Goal: Communication & Community: Share content

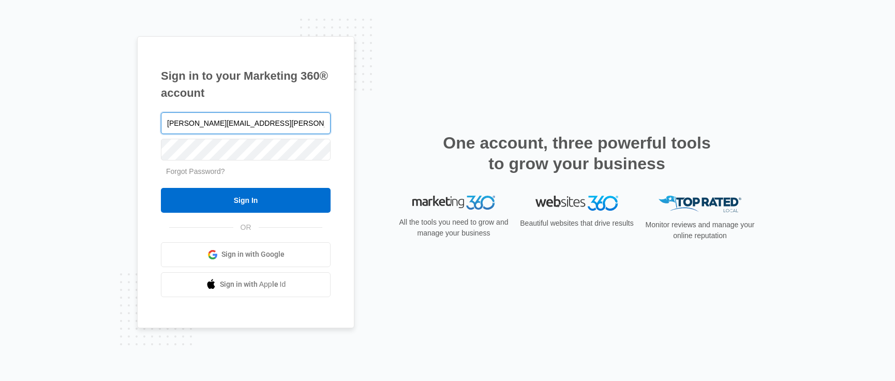
type input "joseph.mason@madwire.com"
click at [161, 188] on input "Sign In" at bounding box center [246, 200] width 170 height 25
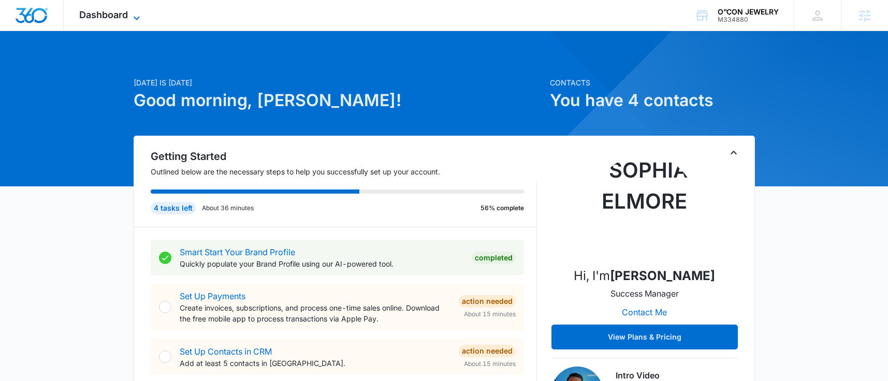
click at [135, 12] on icon at bounding box center [136, 18] width 12 height 12
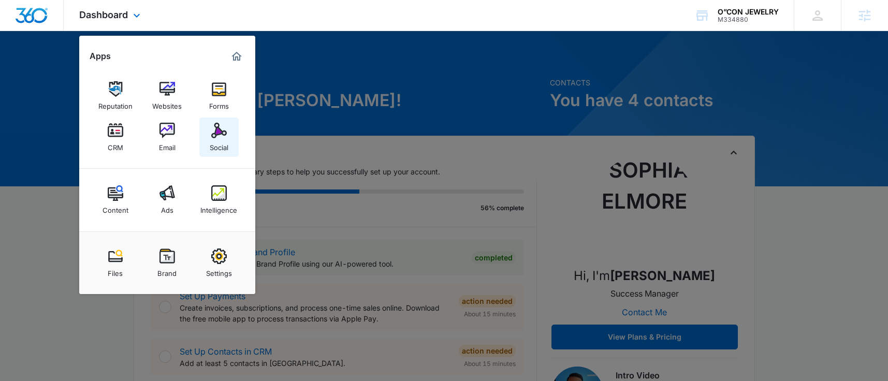
click at [209, 128] on link "Social" at bounding box center [218, 136] width 39 height 39
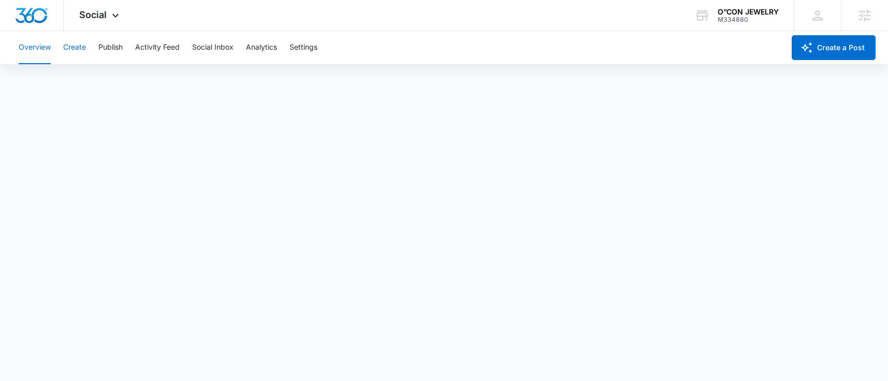
click at [83, 49] on button "Create" at bounding box center [74, 47] width 23 height 33
click at [105, 81] on button "Approvals" at bounding box center [101, 79] width 35 height 29
click at [49, 83] on button "Content Library" at bounding box center [45, 79] width 53 height 29
click at [57, 87] on button "Content Library" at bounding box center [45, 79] width 53 height 29
